Goal: Find specific page/section: Find specific page/section

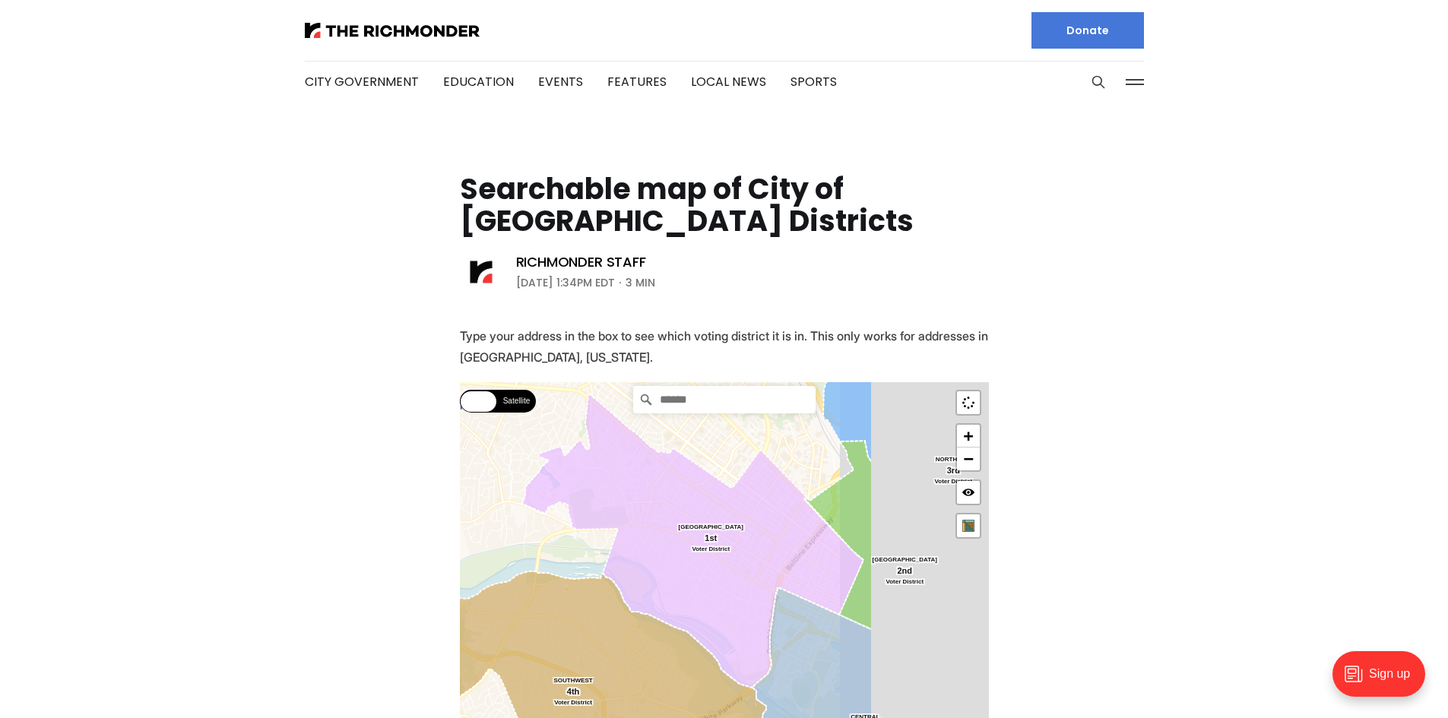
drag, startPoint x: 870, startPoint y: 582, endPoint x: 587, endPoint y: 373, distance: 351.8
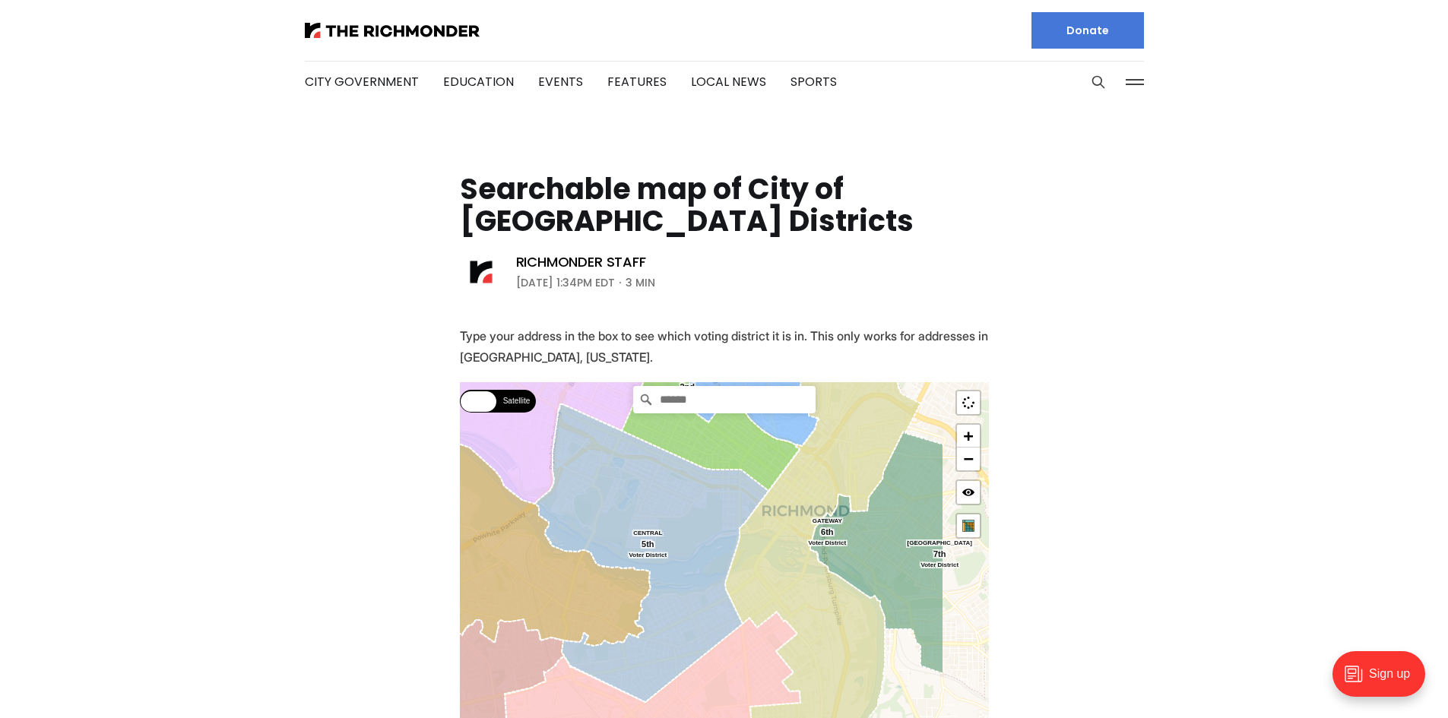
drag, startPoint x: 742, startPoint y: 601, endPoint x: 619, endPoint y: 497, distance: 161.3
click at [623, 497] on icon at bounding box center [651, 553] width 233 height 298
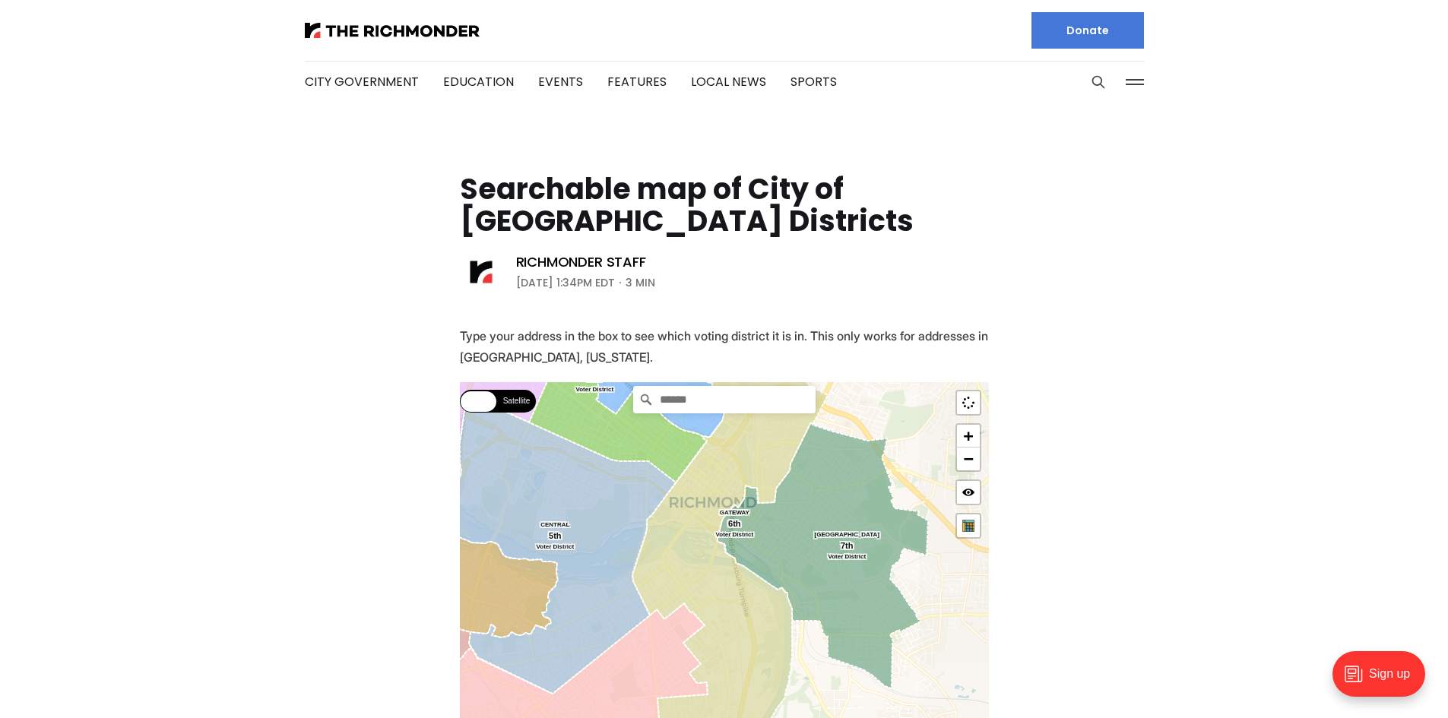
drag, startPoint x: 802, startPoint y: 542, endPoint x: 699, endPoint y: 543, distance: 103.4
click at [718, 541] on icon at bounding box center [823, 556] width 211 height 266
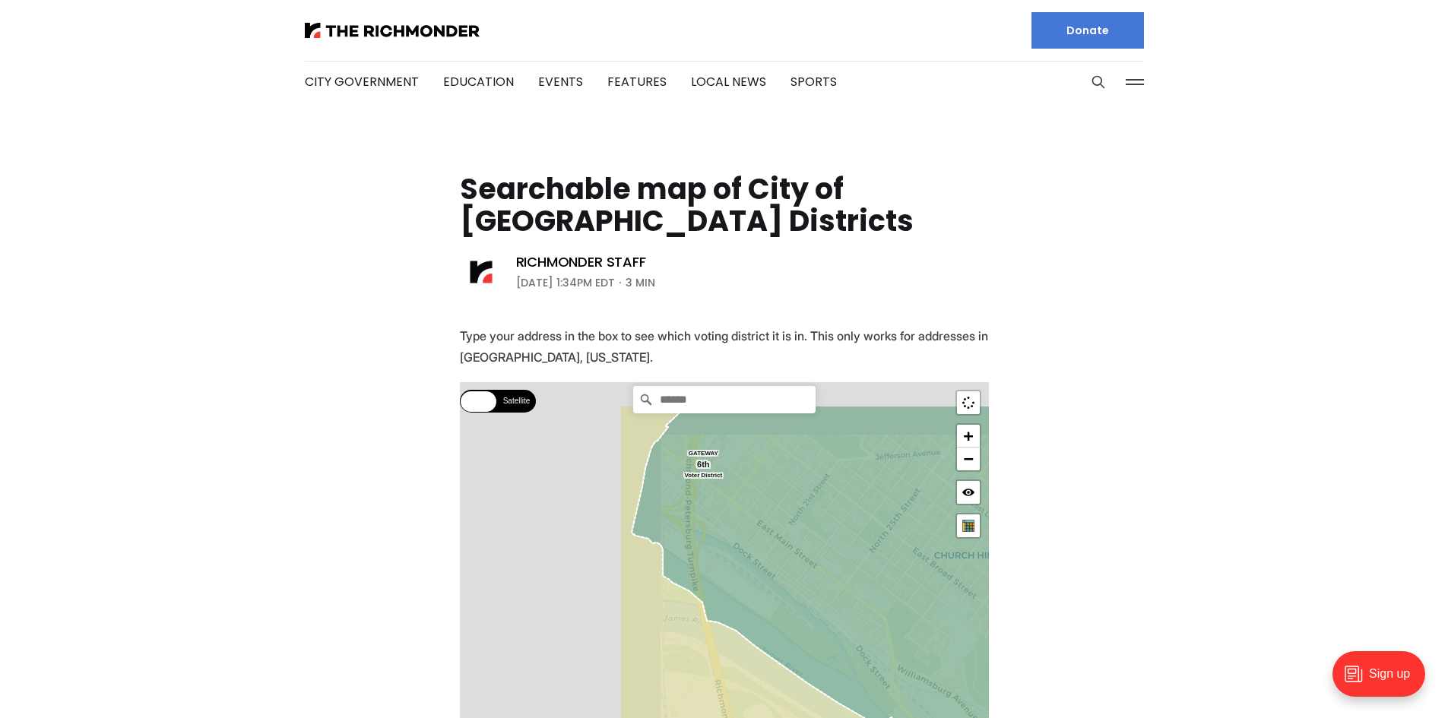
drag, startPoint x: 632, startPoint y: 555, endPoint x: 941, endPoint y: 696, distance: 340.2
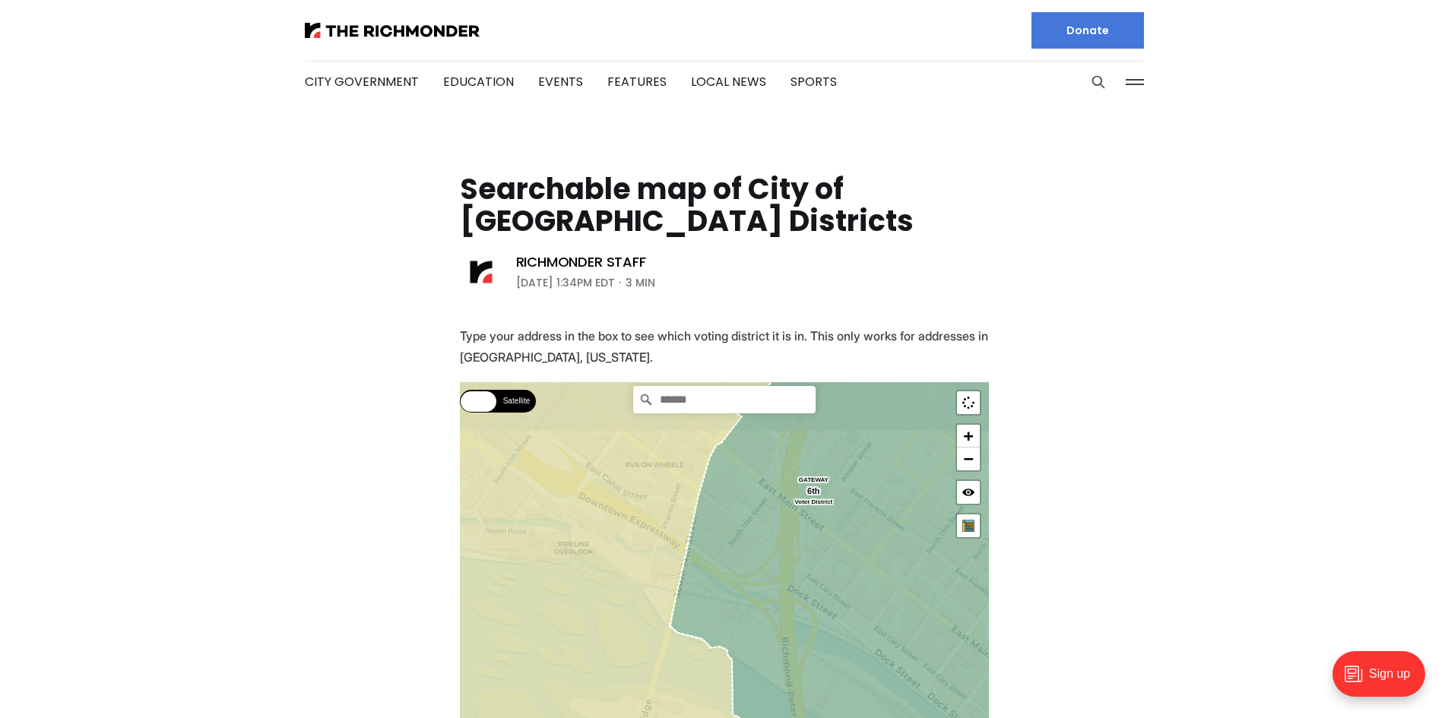
drag, startPoint x: 746, startPoint y: 553, endPoint x: 801, endPoint y: 617, distance: 85.2
click at [801, 617] on icon at bounding box center [881, 669] width 423 height 607
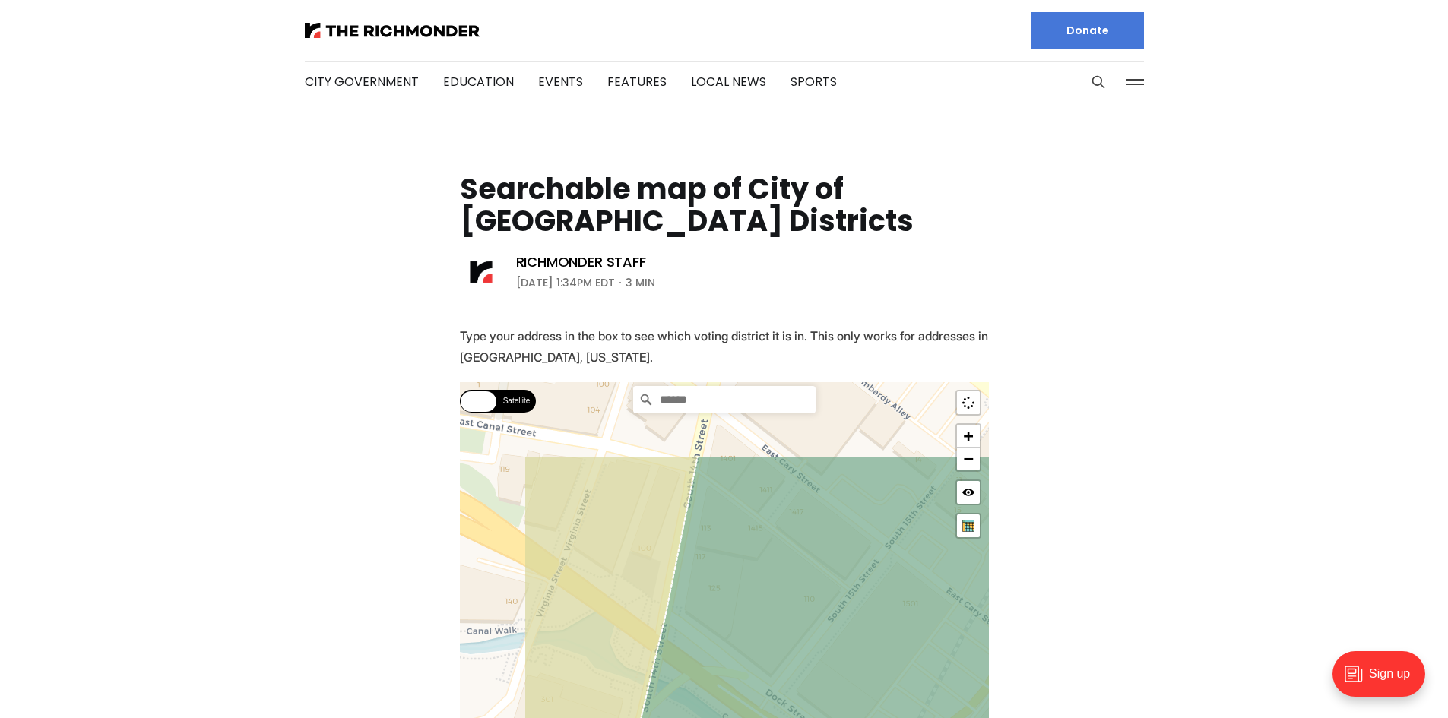
drag, startPoint x: 626, startPoint y: 518, endPoint x: 749, endPoint y: 670, distance: 195.1
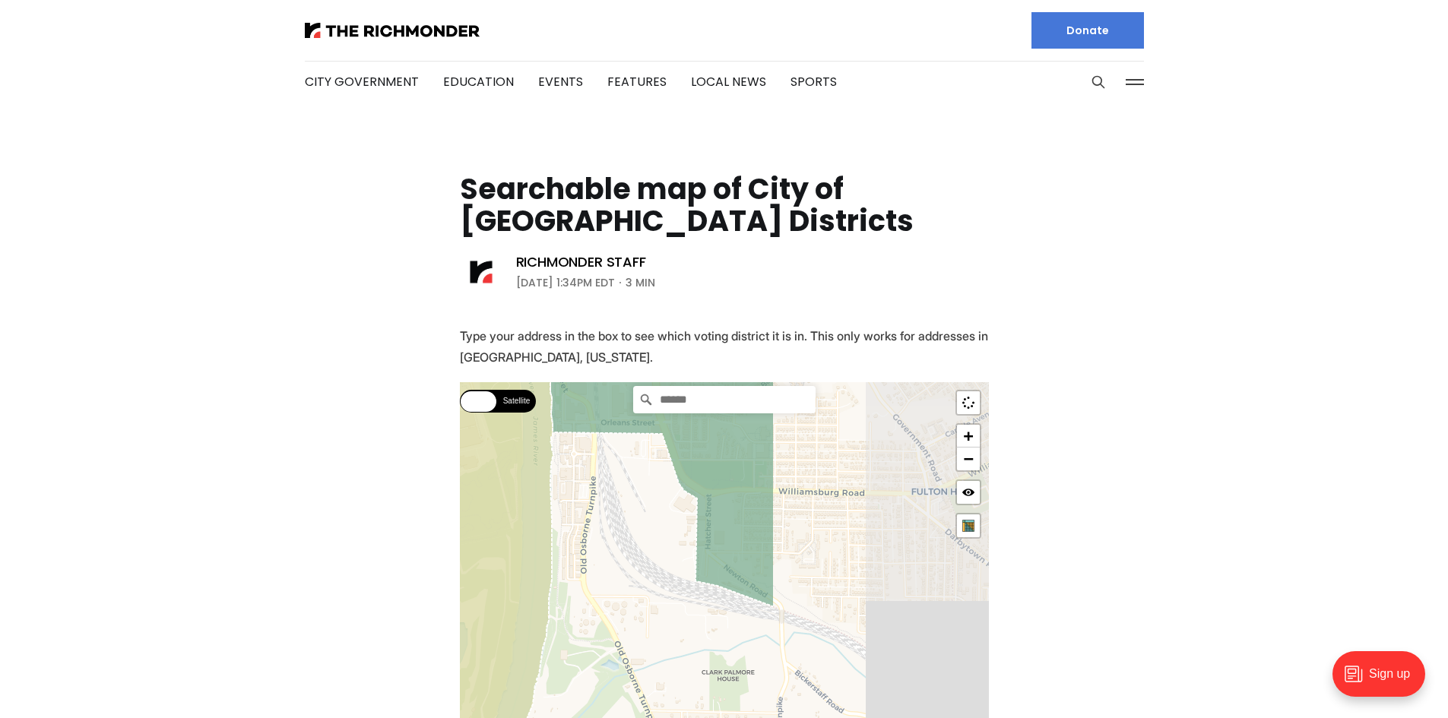
drag, startPoint x: 829, startPoint y: 663, endPoint x: 529, endPoint y: 423, distance: 384.1
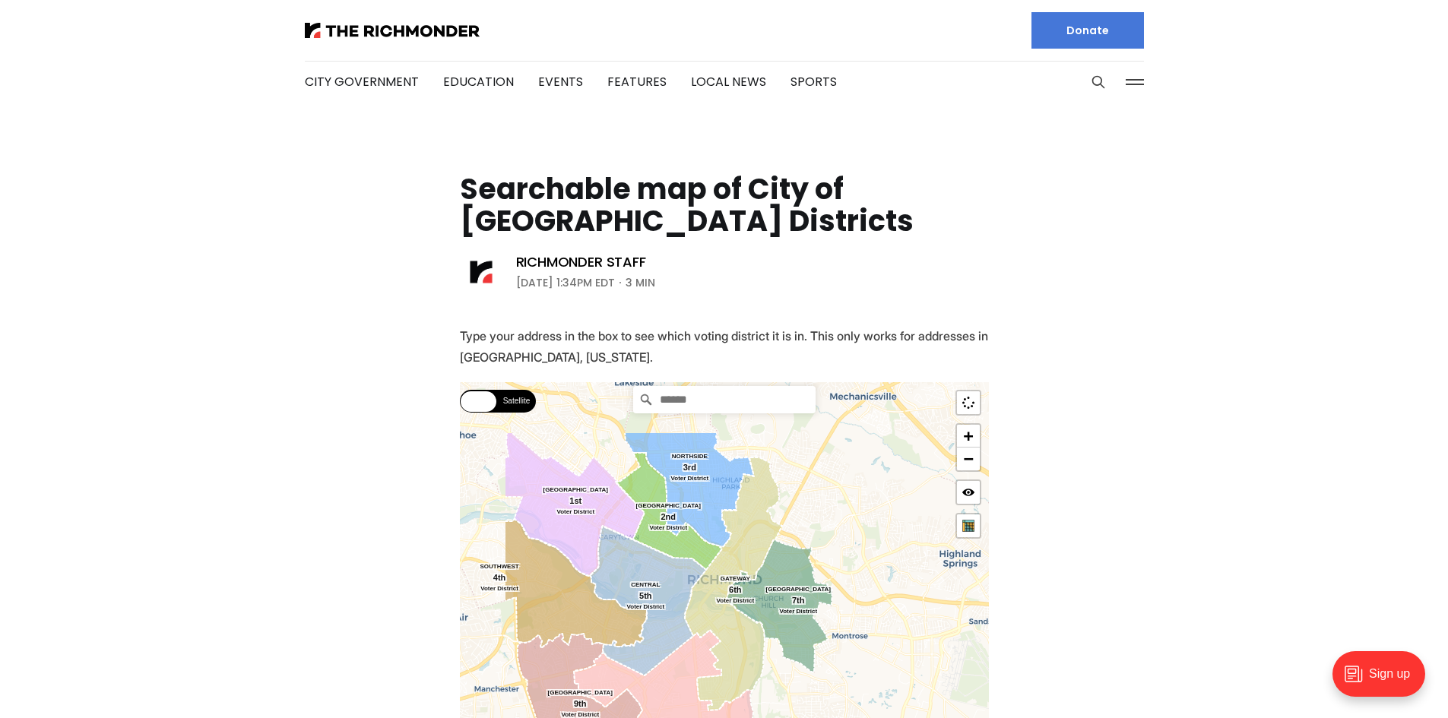
drag, startPoint x: 644, startPoint y: 523, endPoint x: 743, endPoint y: 647, distance: 158.5
click at [743, 647] on icon at bounding box center [733, 584] width 97 height 253
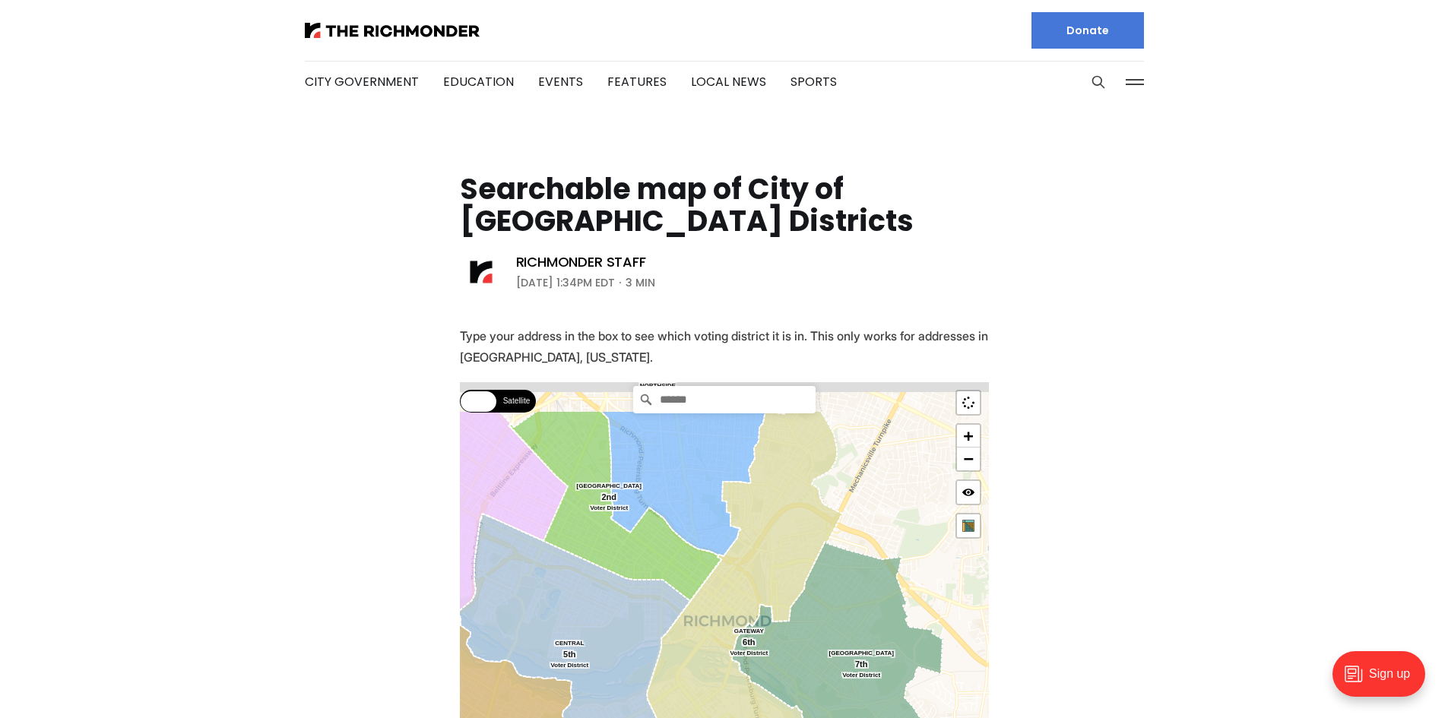
drag, startPoint x: 694, startPoint y: 566, endPoint x: 704, endPoint y: 667, distance: 101.6
click at [704, 667] on icon at bounding box center [744, 647] width 195 height 473
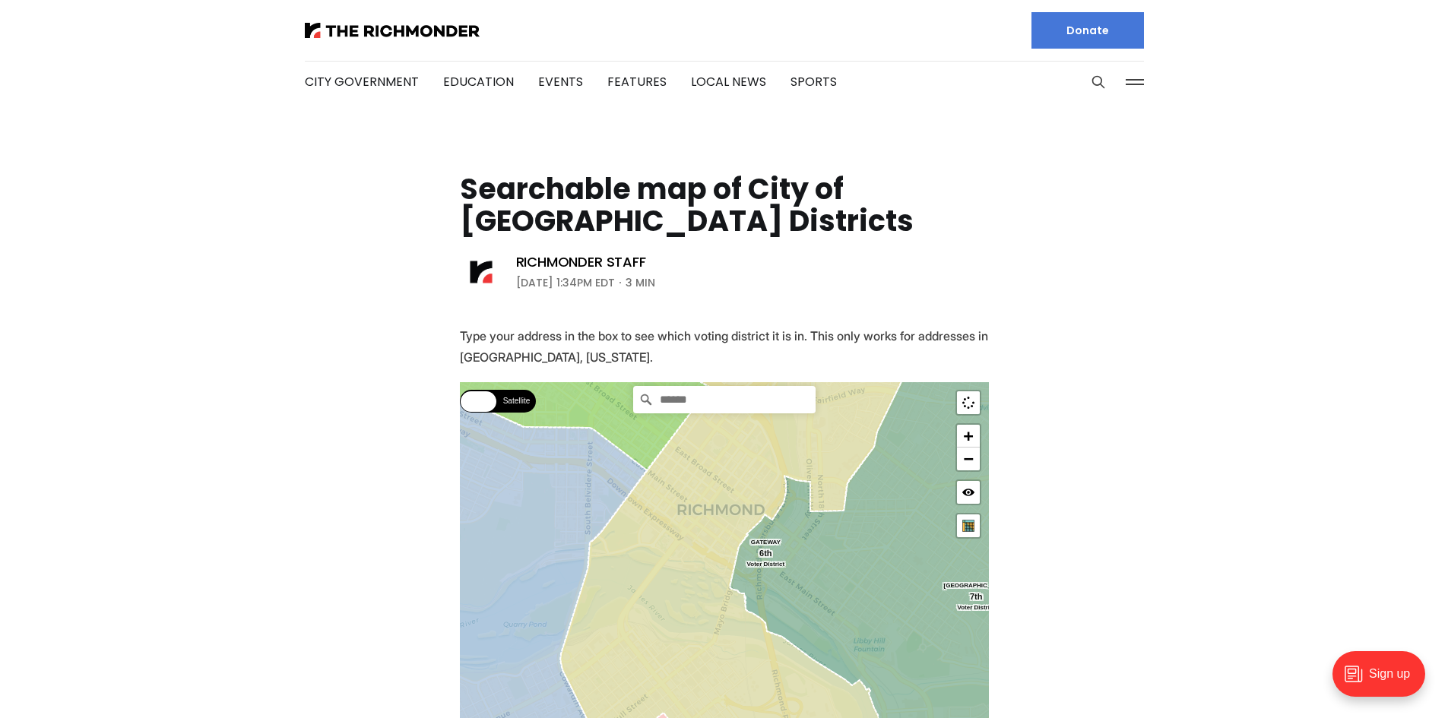
drag, startPoint x: 836, startPoint y: 632, endPoint x: 800, endPoint y: 579, distance: 64.7
click at [821, 561] on icon at bounding box center [880, 600] width 301 height 500
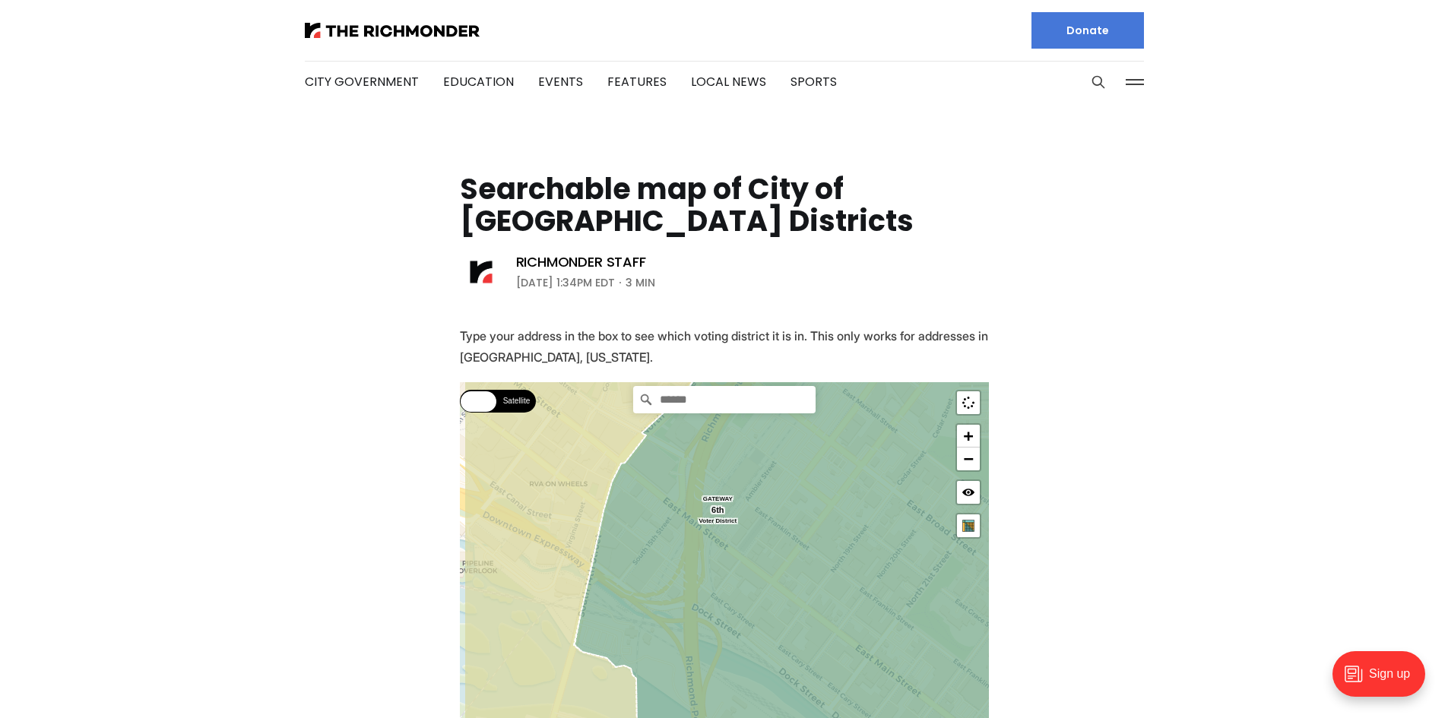
drag, startPoint x: 523, startPoint y: 559, endPoint x: 594, endPoint y: 596, distance: 80.6
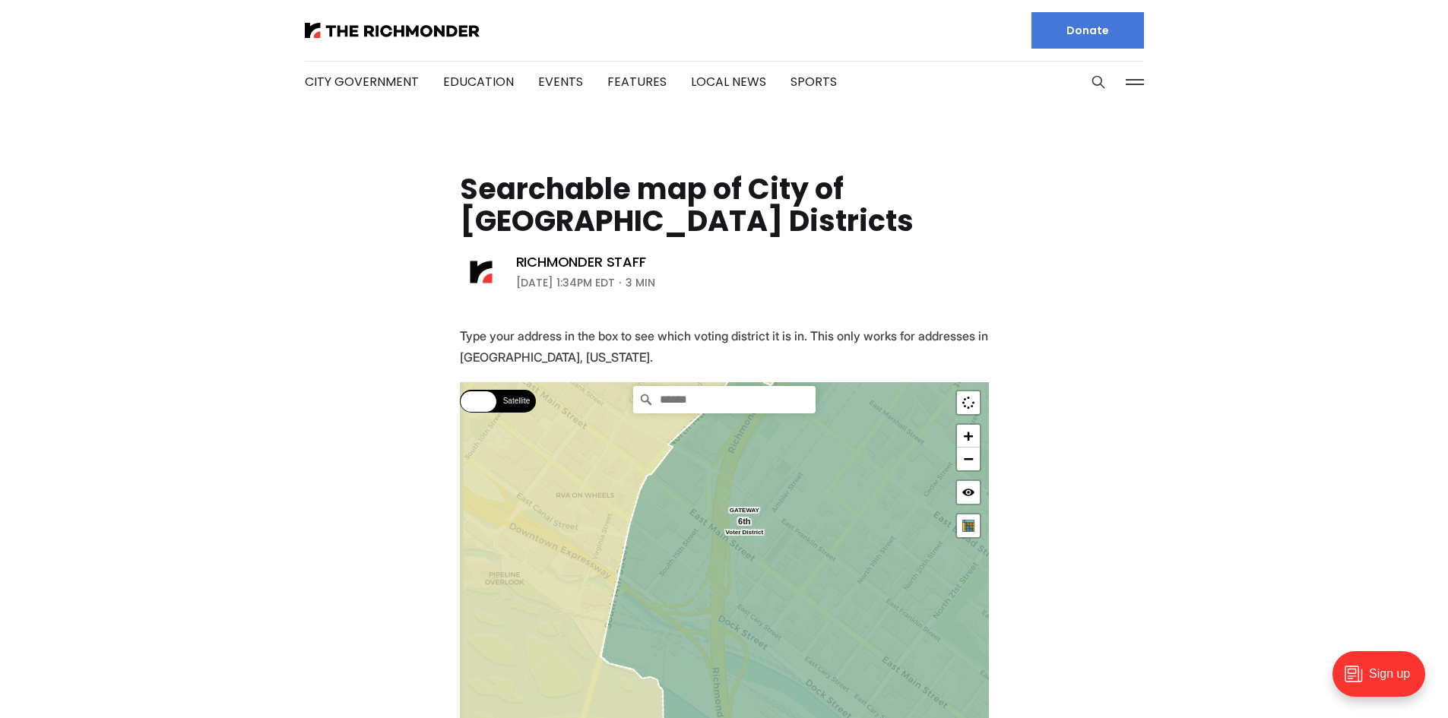
drag, startPoint x: 555, startPoint y: 591, endPoint x: 595, endPoint y: 607, distance: 43.1
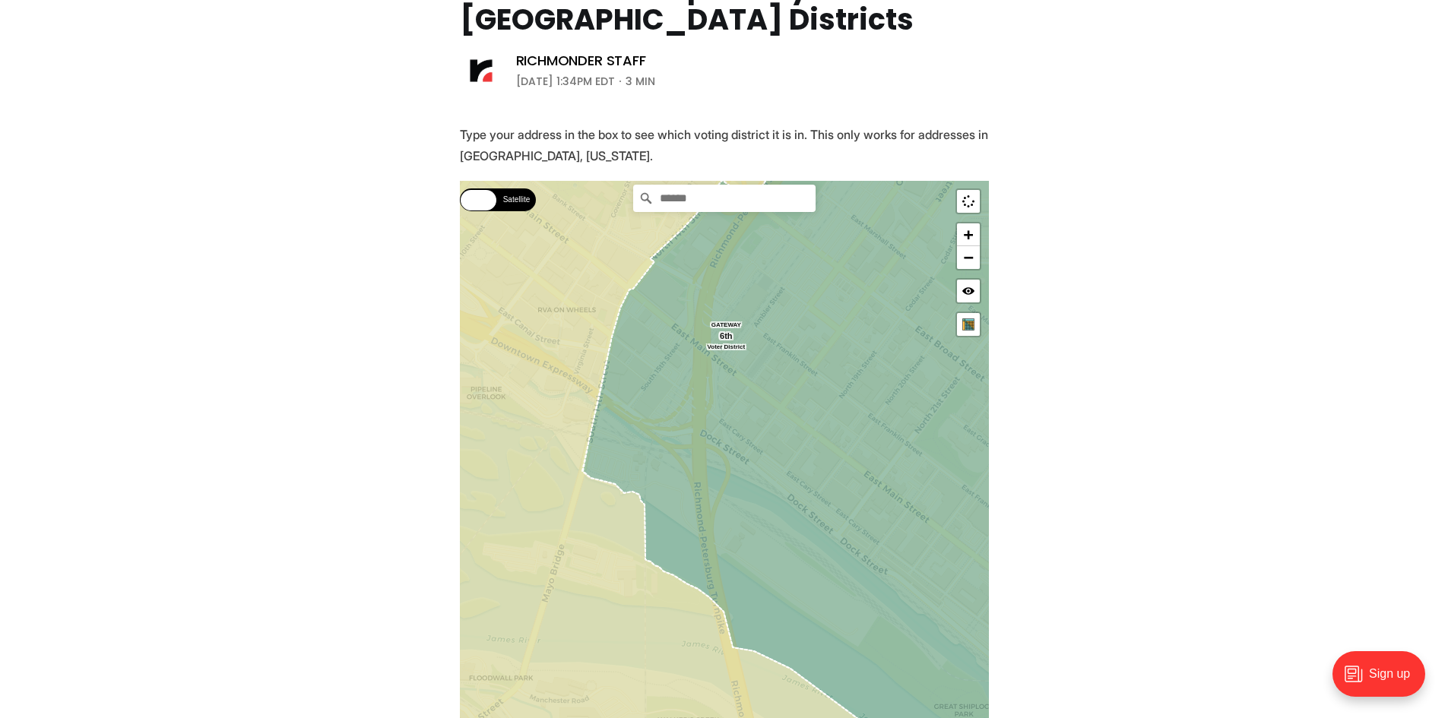
scroll to position [228, 0]
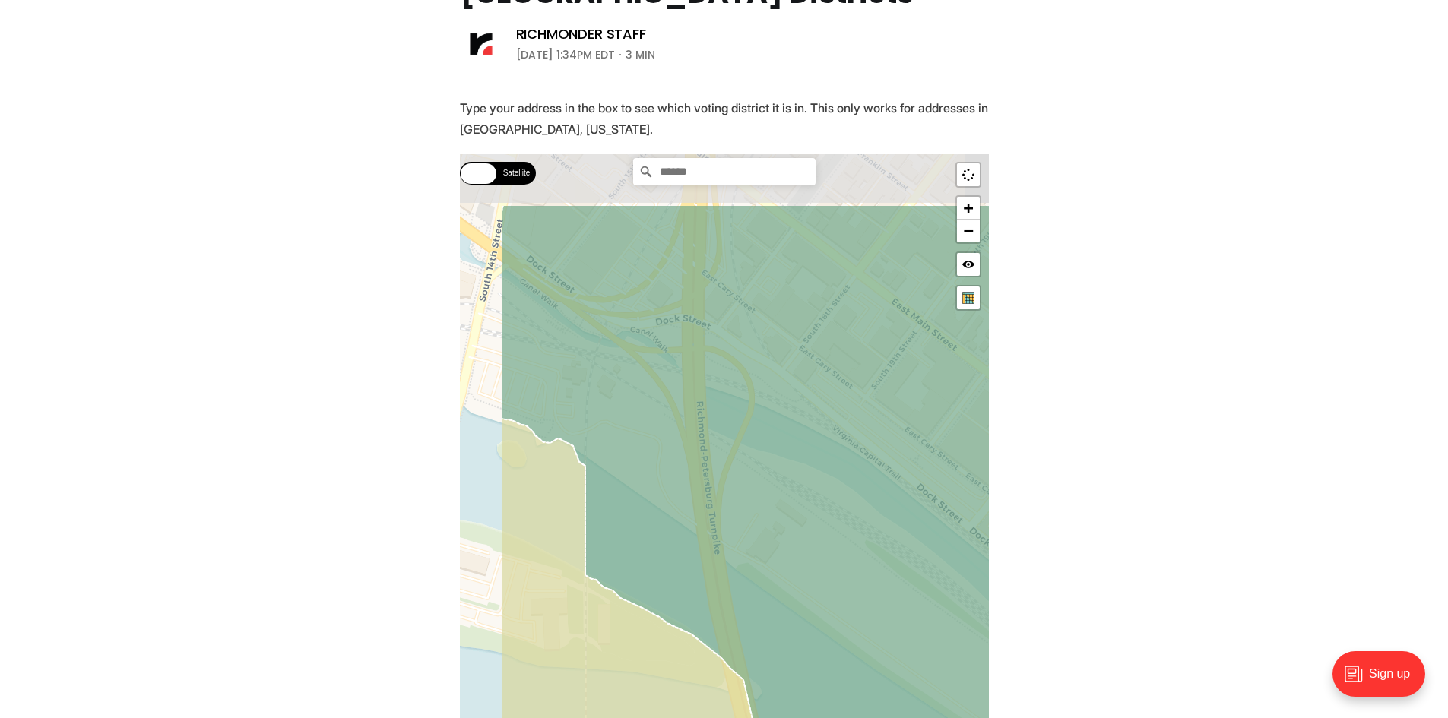
drag, startPoint x: 719, startPoint y: 352, endPoint x: 829, endPoint y: 498, distance: 182.9
click at [827, 496] on icon at bounding box center [819, 594] width 638 height 781
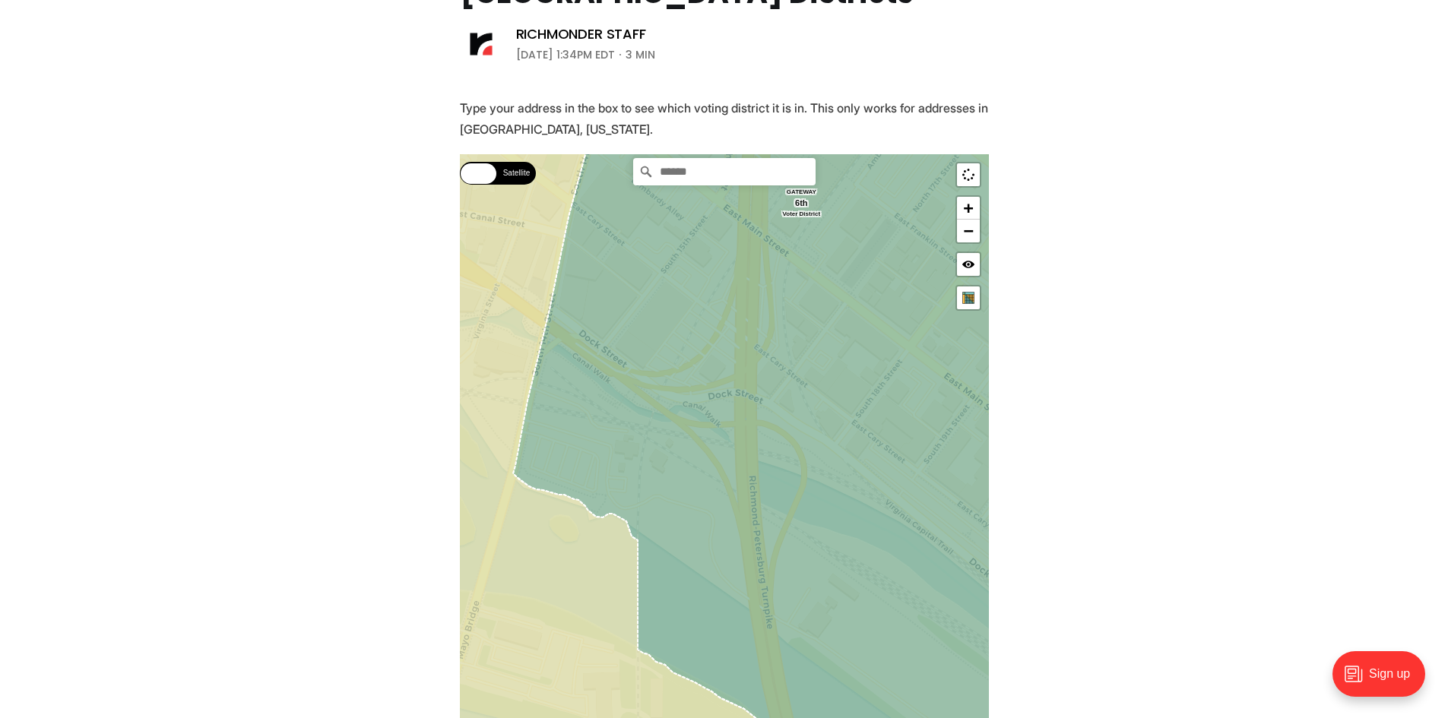
drag, startPoint x: 604, startPoint y: 303, endPoint x: 675, endPoint y: 404, distance: 123.4
click at [675, 404] on icon at bounding box center [797, 561] width 569 height 846
